Goal: Find specific page/section: Find specific page/section

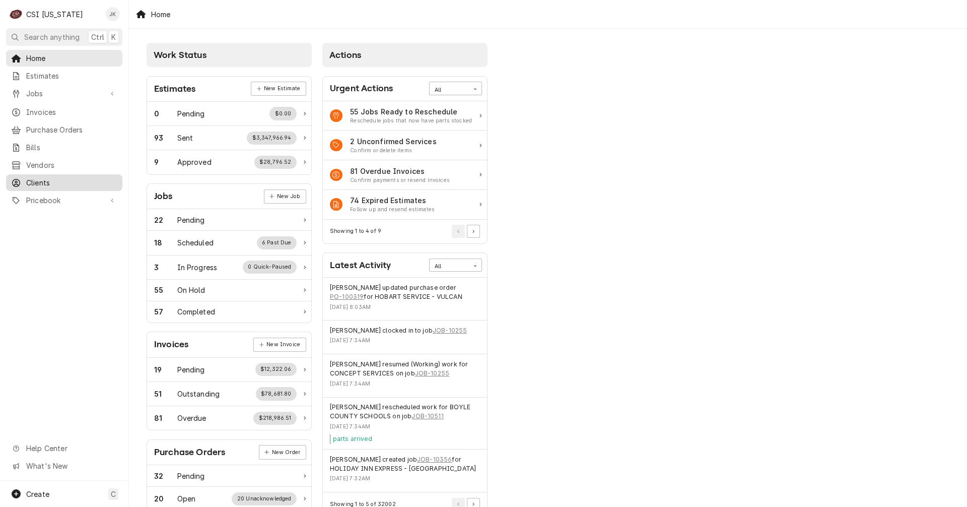
click at [42, 177] on span "Clients" at bounding box center [71, 182] width 91 height 11
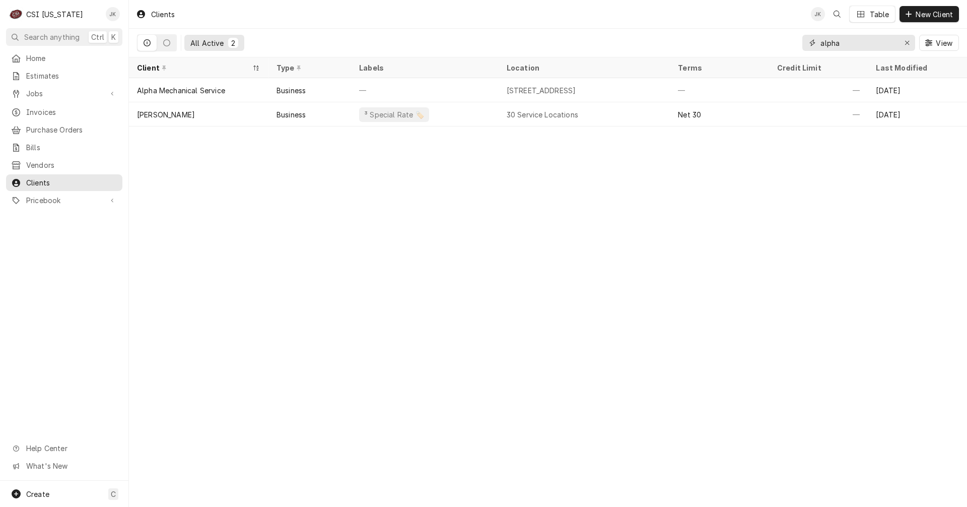
drag, startPoint x: 850, startPoint y: 43, endPoint x: 786, endPoint y: 40, distance: 64.6
click at [787, 40] on div "All Active 2 alpha View" at bounding box center [548, 43] width 822 height 28
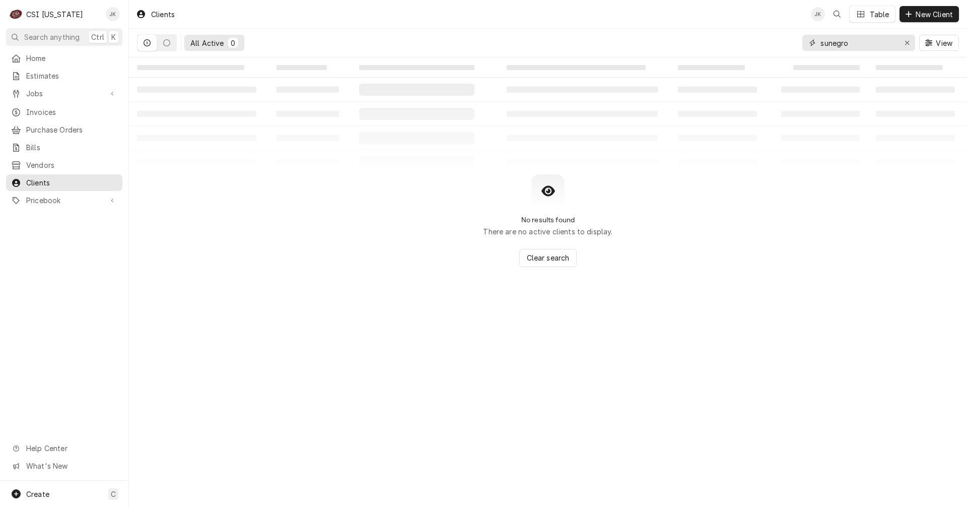
drag, startPoint x: 828, startPoint y: 43, endPoint x: 801, endPoint y: 48, distance: 27.6
click at [805, 48] on div "sunegro" at bounding box center [858, 43] width 113 height 16
type input "negro"
click at [168, 39] on icon "Dynamic Content Wrapper" at bounding box center [166, 42] width 7 height 7
drag, startPoint x: 850, startPoint y: 44, endPoint x: 793, endPoint y: 43, distance: 56.9
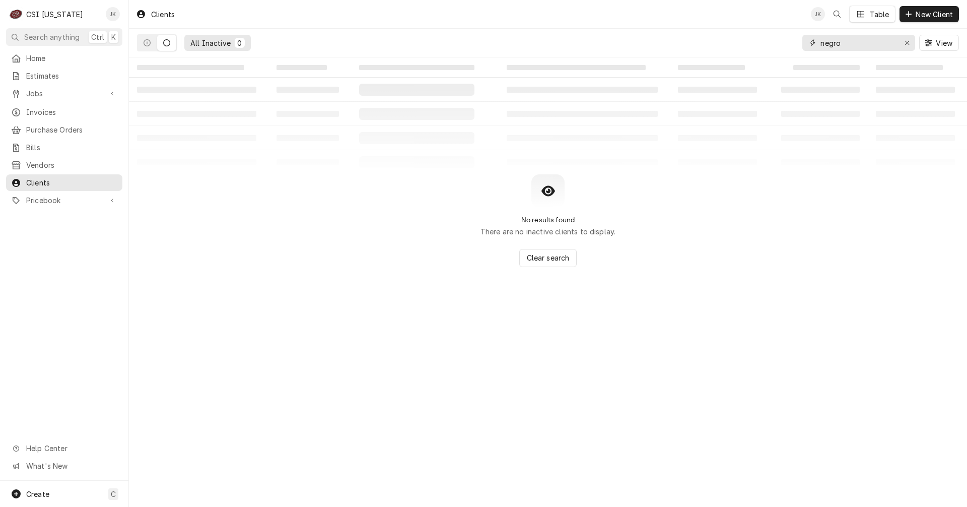
click at [798, 44] on div "All Inactive 0 negro View" at bounding box center [548, 43] width 822 height 28
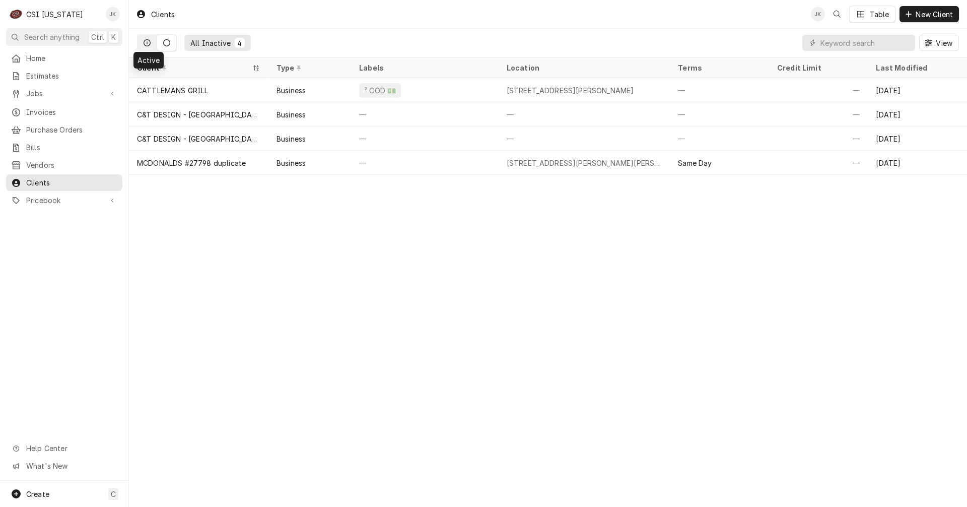
click at [147, 43] on icon "Dynamic Content Wrapper" at bounding box center [147, 42] width 7 height 7
